Goal: Task Accomplishment & Management: Complete application form

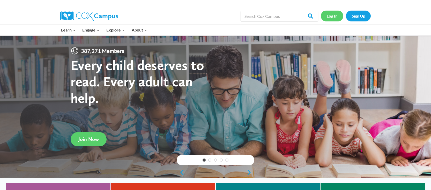
click at [332, 16] on link "Log In" at bounding box center [332, 16] width 22 height 11
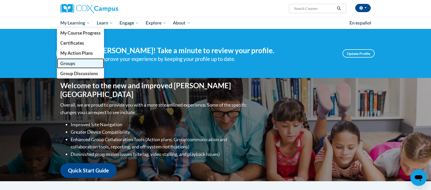
click at [73, 63] on span "Groups" at bounding box center [67, 63] width 15 height 5
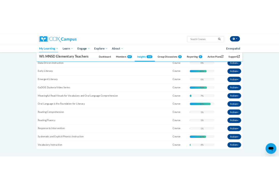
scroll to position [143, 0]
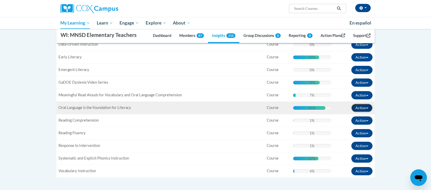
click at [368, 107] on button "Action" at bounding box center [361, 108] width 21 height 8
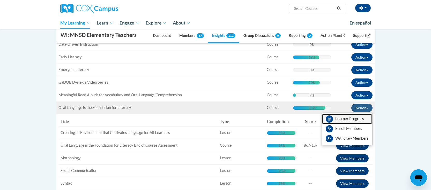
click at [346, 118] on link "Learner Progress" at bounding box center [347, 119] width 50 height 10
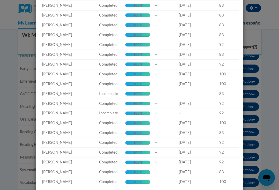
scroll to position [0, 0]
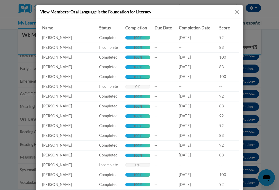
click at [235, 14] on button "Close" at bounding box center [236, 12] width 6 height 6
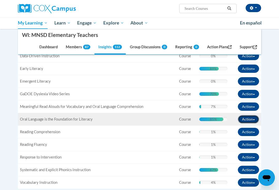
click at [256, 118] on button "Action" at bounding box center [248, 119] width 21 height 8
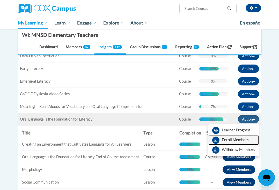
click at [242, 141] on link "Enroll Members" at bounding box center [233, 140] width 50 height 10
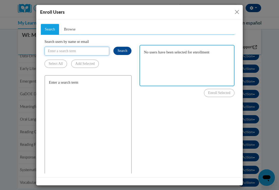
click at [64, 52] on input "Search users by name or email" at bounding box center [76, 51] width 65 height 9
type input "strupp"
click at [122, 52] on span "Search" at bounding box center [122, 51] width 10 height 4
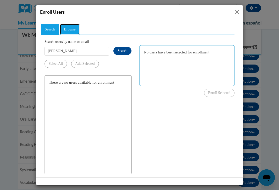
click at [68, 29] on span "Browse" at bounding box center [70, 29] width 12 height 4
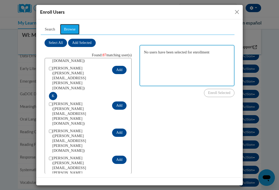
scroll to position [964, 0]
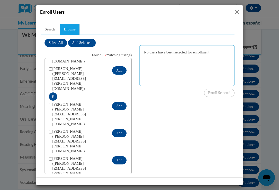
click at [238, 13] on button "Close" at bounding box center [236, 12] width 6 height 6
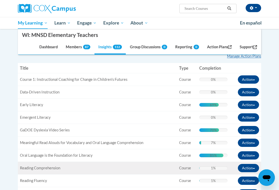
scroll to position [0, 0]
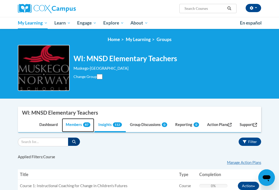
click at [73, 124] on link "Members 87" at bounding box center [78, 125] width 32 height 14
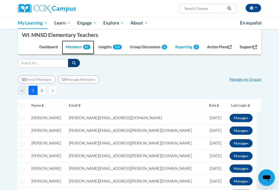
scroll to position [81, 0]
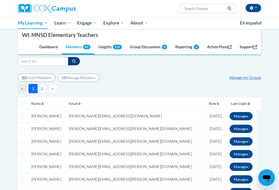
click at [97, 88] on div "« 1 2 »" at bounding box center [139, 88] width 243 height 9
click at [48, 62] on input "Search" at bounding box center [43, 61] width 50 height 9
type input "Strupp"
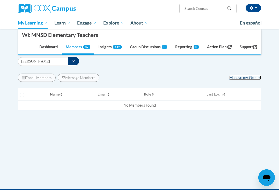
click at [251, 78] on link "Manage my Groups" at bounding box center [245, 77] width 32 height 4
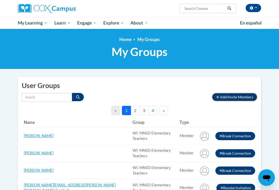
click at [225, 96] on span "Add/Invite Members" at bounding box center [236, 97] width 33 height 4
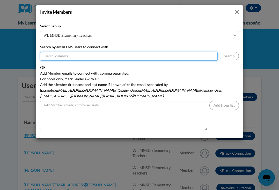
click at [70, 56] on input "Search by email LMS users to connect with" at bounding box center [128, 56] width 177 height 9
type input "michelle.strupp@muskegonorway.org"
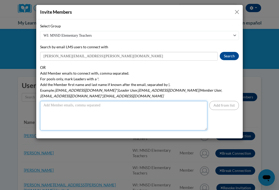
click at [84, 116] on textarea "Add Member emails to connect with, comma separated. For pools only, mark Leader…" at bounding box center [123, 115] width 167 height 29
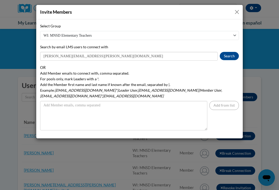
click at [223, 64] on div "Select Group WI: MNSD Elementary Teachers Search by email LMS users to connect …" at bounding box center [139, 76] width 199 height 107
click at [225, 54] on button "Search" at bounding box center [229, 56] width 19 height 8
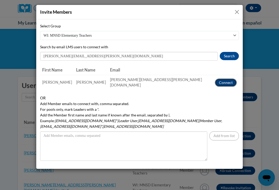
click at [225, 81] on button "Connect" at bounding box center [226, 83] width 22 height 8
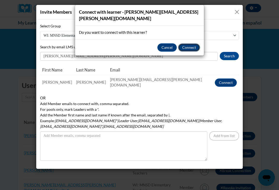
click at [187, 50] on button "Connect" at bounding box center [189, 47] width 22 height 8
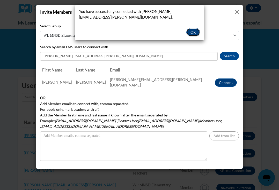
click at [196, 31] on button "OK" at bounding box center [193, 32] width 14 height 8
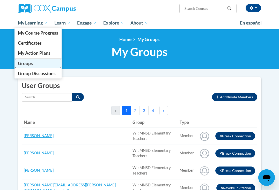
click at [39, 62] on link "Groups" at bounding box center [37, 63] width 47 height 10
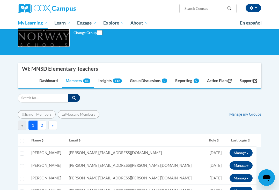
scroll to position [42, 0]
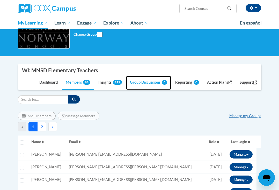
click at [138, 87] on link "Group Discussions 0" at bounding box center [148, 83] width 45 height 14
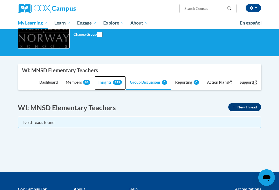
click at [102, 85] on link "Insights 112" at bounding box center [109, 83] width 31 height 14
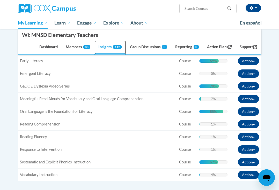
scroll to position [151, 0]
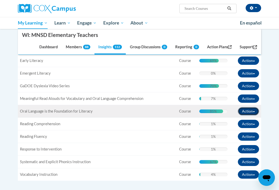
click at [254, 112] on button "Action" at bounding box center [248, 111] width 21 height 8
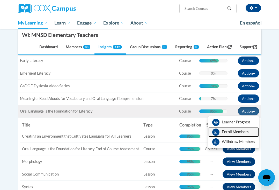
click at [241, 134] on link "Enroll Members" at bounding box center [233, 132] width 50 height 10
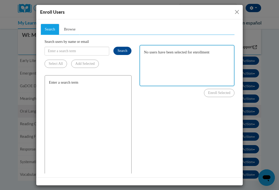
scroll to position [0, 0]
click at [94, 52] on input "Search users by name or email" at bounding box center [76, 51] width 65 height 9
type input "[PERSON_NAME]"
click at [121, 49] on span "Search" at bounding box center [122, 51] width 10 height 4
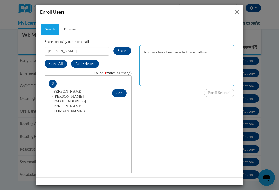
click at [82, 97] on span "Strupp, Michelle (michelle.strupp@muskegonorway.org)" at bounding box center [80, 101] width 56 height 25
click at [51, 93] on input "checkbox" at bounding box center [50, 91] width 3 height 3
checkbox input "true"
click at [126, 91] on button "Add" at bounding box center [119, 93] width 14 height 8
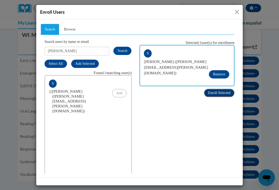
click at [220, 93] on span "Enroll Selected" at bounding box center [219, 93] width 22 height 4
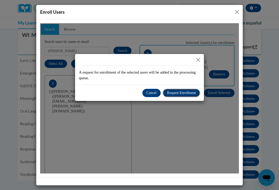
click at [170, 93] on span "Request Enrollment" at bounding box center [181, 93] width 29 height 4
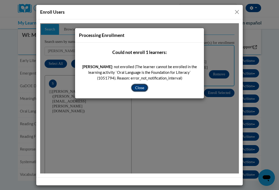
click at [136, 90] on button "Close" at bounding box center [139, 88] width 17 height 8
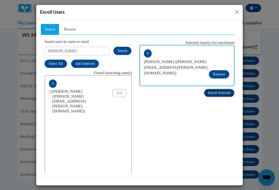
click at [213, 92] on span "Enroll Selected" at bounding box center [219, 93] width 22 height 4
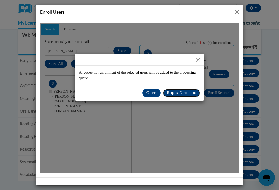
click at [174, 94] on span "Request Enrollment" at bounding box center [181, 93] width 29 height 4
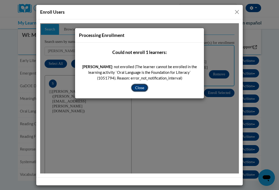
click at [144, 88] on button "Close" at bounding box center [139, 88] width 17 height 8
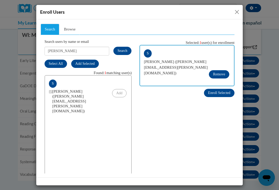
click at [236, 14] on button "Close" at bounding box center [236, 12] width 6 height 6
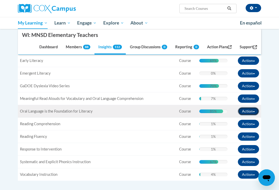
click at [248, 112] on button "Action" at bounding box center [248, 111] width 21 height 8
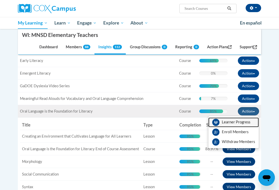
click at [218, 123] on icon at bounding box center [215, 122] width 7 height 7
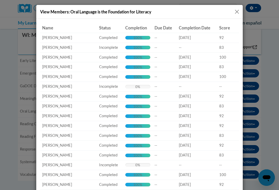
click at [236, 7] on div "View Members: Oral Language is the Foundation for Literacy" at bounding box center [139, 12] width 206 height 14
click at [236, 10] on button "Close" at bounding box center [236, 12] width 6 height 6
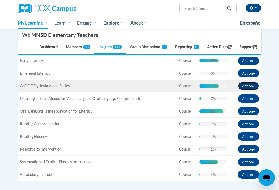
click at [246, 85] on button "Action" at bounding box center [248, 86] width 21 height 8
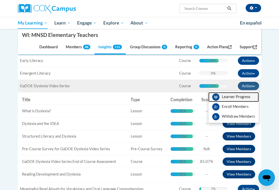
click at [235, 96] on link "Learner Progress" at bounding box center [233, 97] width 50 height 10
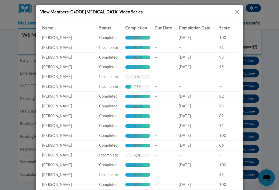
click at [236, 12] on button "Close" at bounding box center [236, 12] width 6 height 6
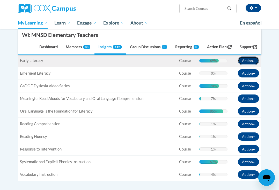
click at [248, 62] on button "Action" at bounding box center [248, 61] width 21 height 8
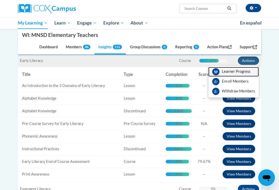
click at [240, 73] on link "Learner Progress" at bounding box center [233, 72] width 50 height 10
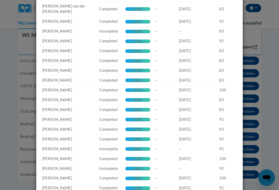
scroll to position [355, 0]
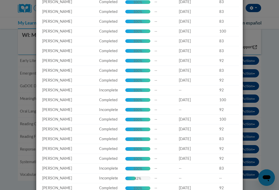
drag, startPoint x: 181, startPoint y: 123, endPoint x: 181, endPoint y: 105, distance: 18.1
click at [181, 114] on tbody "Name: Alexis Baum Status: Completed Completion: 100% Complete 100% Due Date: --…" at bounding box center [139, 107] width 199 height 859
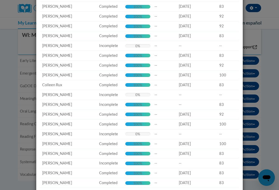
scroll to position [0, 0]
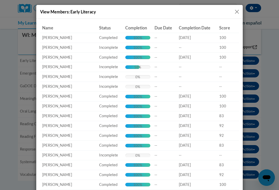
click at [235, 12] on button "Close" at bounding box center [236, 12] width 6 height 6
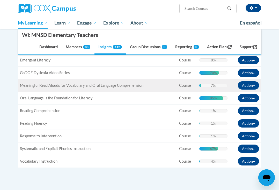
scroll to position [166, 0]
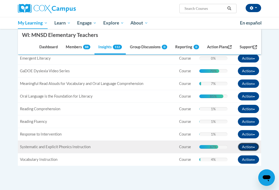
click at [254, 149] on button "Action" at bounding box center [248, 147] width 21 height 8
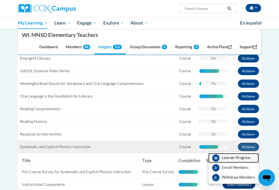
click at [237, 156] on link "Learner Progress" at bounding box center [233, 158] width 50 height 10
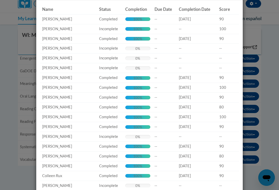
scroll to position [0, 0]
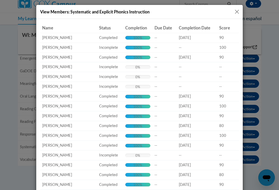
click at [235, 12] on button "Close" at bounding box center [236, 12] width 6 height 6
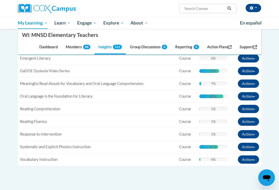
click at [235, 12] on span "Search Search..." at bounding box center [207, 8] width 57 height 9
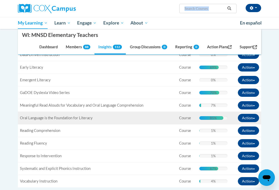
scroll to position [143, 0]
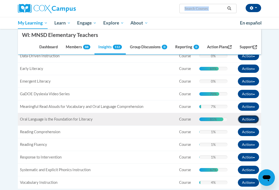
click at [256, 119] on button "Action" at bounding box center [248, 119] width 21 height 8
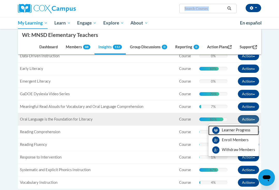
click at [246, 130] on link "Learner Progress" at bounding box center [233, 131] width 50 height 10
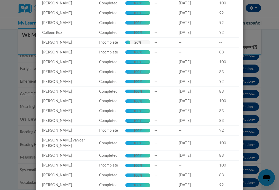
scroll to position [0, 0]
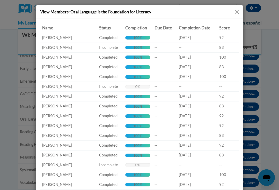
click at [237, 13] on button "Close" at bounding box center [236, 12] width 6 height 6
click at [237, 13] on div "Abbie Ramon (America/Chicago UTC-05:00) My Profile Inbox Group Dashboard Action…" at bounding box center [139, 8] width 251 height 17
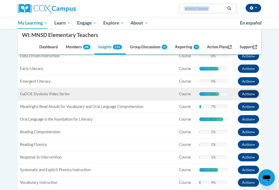
click at [247, 93] on button "Action" at bounding box center [248, 94] width 21 height 8
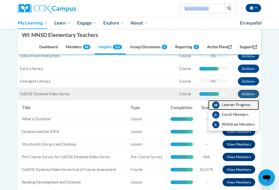
click at [238, 103] on link "Learner Progress" at bounding box center [233, 105] width 50 height 10
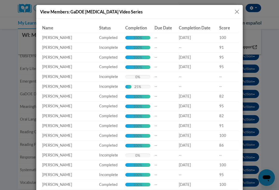
click at [235, 13] on button "Close" at bounding box center [236, 12] width 6 height 6
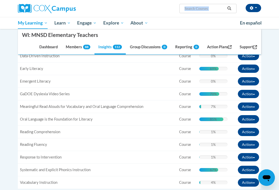
click at [235, 13] on span "Search Search..." at bounding box center [207, 8] width 57 height 9
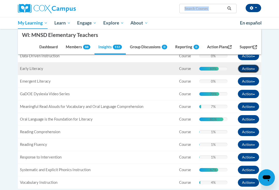
click at [245, 66] on button "Action" at bounding box center [248, 69] width 21 height 8
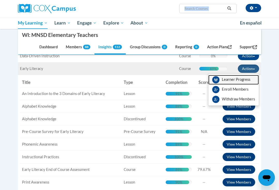
click at [239, 77] on link "Learner Progress" at bounding box center [233, 80] width 50 height 10
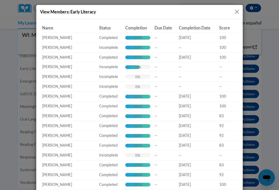
click at [235, 12] on button "Close" at bounding box center [236, 12] width 6 height 6
click at [235, 12] on span "Search Search..." at bounding box center [207, 8] width 57 height 9
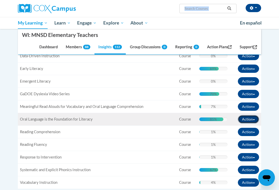
click at [253, 118] on button "Action" at bounding box center [248, 119] width 21 height 8
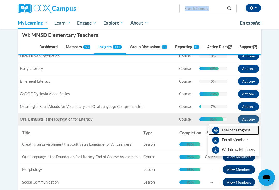
click at [243, 127] on link "Learner Progress" at bounding box center [233, 131] width 50 height 10
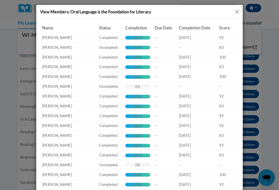
click at [238, 10] on button "Close" at bounding box center [236, 12] width 6 height 6
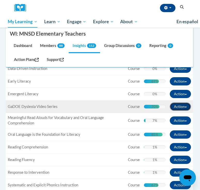
click at [178, 107] on button "Action" at bounding box center [180, 107] width 21 height 8
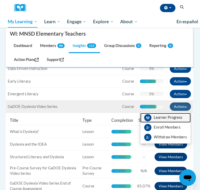
click at [169, 119] on link "Learner Progress" at bounding box center [165, 118] width 50 height 10
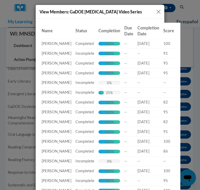
click at [157, 7] on div "View Members: GaDOE Dyslexia Video Series" at bounding box center [100, 12] width 129 height 14
click at [158, 10] on button "Close" at bounding box center [158, 12] width 6 height 6
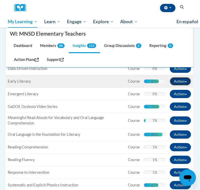
click at [190, 80] on button "Action" at bounding box center [180, 81] width 21 height 8
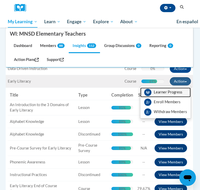
click at [177, 90] on link "Learner Progress" at bounding box center [165, 93] width 50 height 10
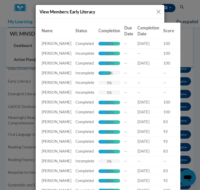
click at [159, 11] on button "Close" at bounding box center [158, 12] width 6 height 6
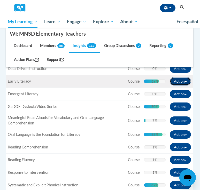
click at [183, 82] on button "Action" at bounding box center [180, 81] width 21 height 8
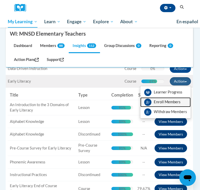
click at [171, 102] on link "Enroll Members" at bounding box center [165, 102] width 50 height 10
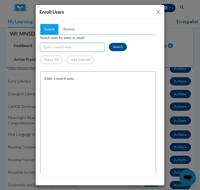
click at [76, 47] on input "Search users by name or email" at bounding box center [72, 47] width 65 height 9
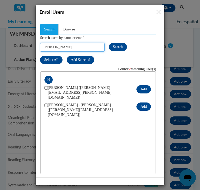
type input "harris"
click at [47, 88] on input "checkbox" at bounding box center [45, 87] width 3 height 3
checkbox input "true"
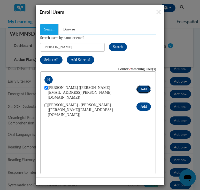
click at [144, 89] on button "Add" at bounding box center [144, 89] width 14 height 8
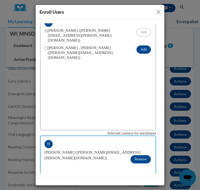
scroll to position [71, 0]
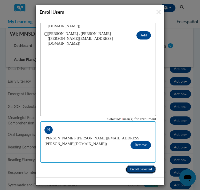
click at [143, 171] on span "Enroll Selected" at bounding box center [141, 169] width 22 height 4
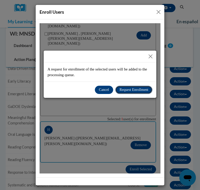
click at [129, 89] on span "Request Enrollment" at bounding box center [133, 90] width 29 height 4
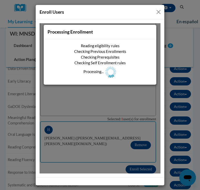
click at [158, 14] on button "Close" at bounding box center [158, 12] width 6 height 6
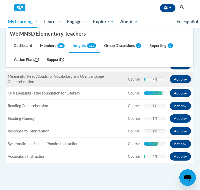
scroll to position [185, 0]
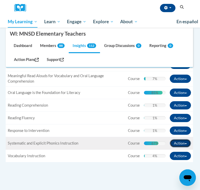
click at [176, 143] on button "Action" at bounding box center [180, 143] width 21 height 8
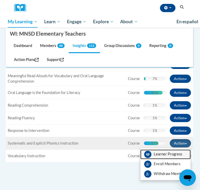
click at [165, 153] on link "Learner Progress" at bounding box center [165, 155] width 50 height 10
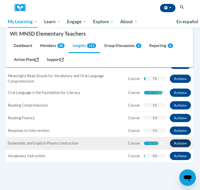
click at [187, 144] on button "Action" at bounding box center [180, 143] width 21 height 8
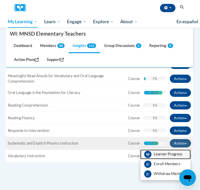
click at [174, 154] on link "Learner Progress" at bounding box center [165, 155] width 50 height 10
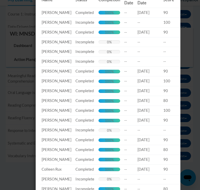
scroll to position [0, 0]
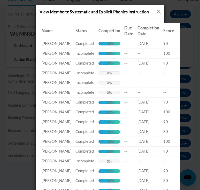
click at [156, 12] on button "Close" at bounding box center [158, 12] width 6 height 6
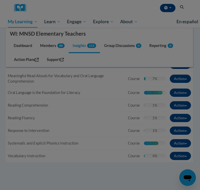
click at [163, 177] on div at bounding box center [100, 95] width 200 height 190
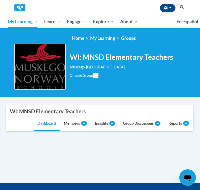
scroll to position [171, 0]
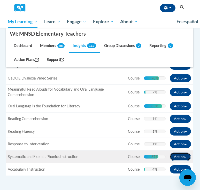
click at [185, 157] on span "button" at bounding box center [186, 157] width 2 height 1
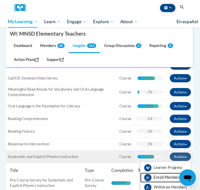
click at [166, 181] on link "Enroll Members" at bounding box center [165, 178] width 50 height 10
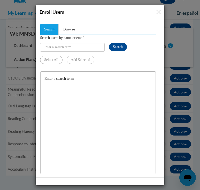
scroll to position [0, 0]
click at [82, 49] on input "Search users by name or email" at bounding box center [72, 47] width 65 height 9
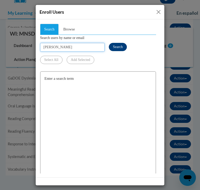
type input "[PERSON_NAME]"
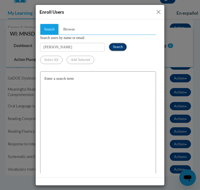
click at [117, 49] on button "Search" at bounding box center [118, 47] width 18 height 8
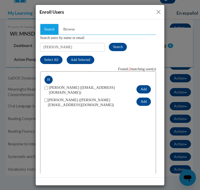
click at [47, 86] on span at bounding box center [46, 90] width 4 height 10
click at [47, 88] on input "checkbox" at bounding box center [45, 87] width 3 height 3
checkbox input "true"
click at [142, 90] on button "Add" at bounding box center [144, 89] width 14 height 8
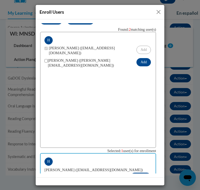
scroll to position [71, 0]
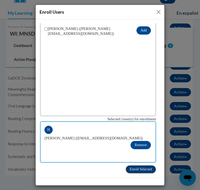
click at [139, 171] on span "Enroll Selected" at bounding box center [141, 169] width 22 height 4
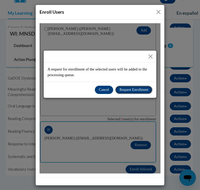
click at [132, 88] on span "Request Enrollment" at bounding box center [133, 90] width 29 height 4
